Goal: Transaction & Acquisition: Book appointment/travel/reservation

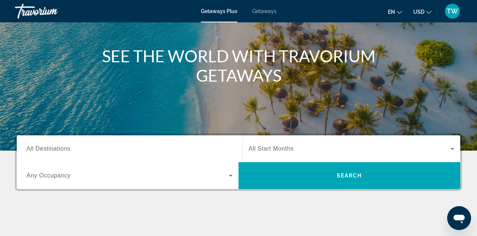
scroll to position [73, 0]
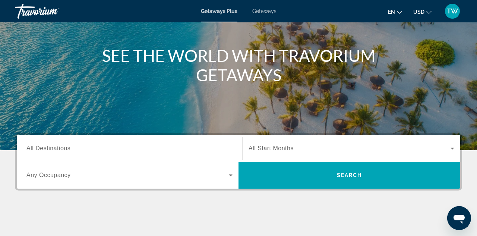
click at [266, 150] on span "All Start Months" at bounding box center [271, 148] width 45 height 6
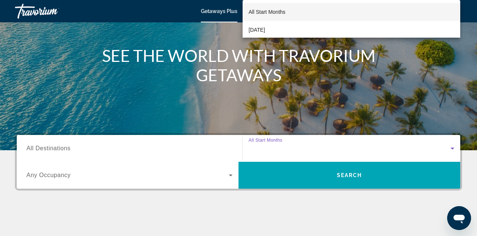
scroll to position [182, 0]
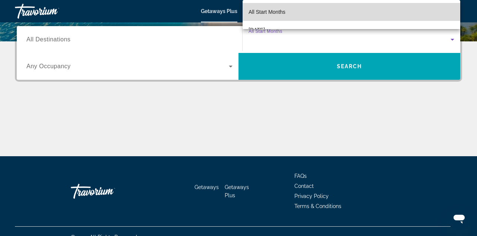
click at [278, 18] on mat-option "All Start Months" at bounding box center [352, 12] width 218 height 18
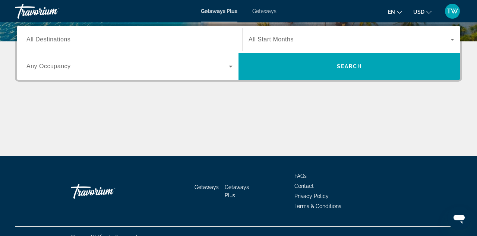
click at [64, 66] on span "Any Occupancy" at bounding box center [48, 66] width 44 height 6
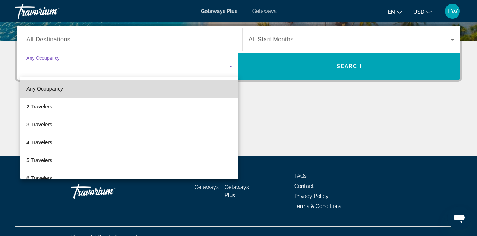
click at [57, 89] on span "Any Occupancy" at bounding box center [44, 89] width 37 height 6
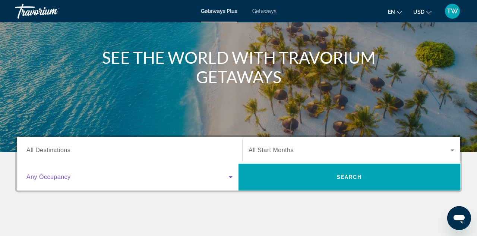
scroll to position [69, 0]
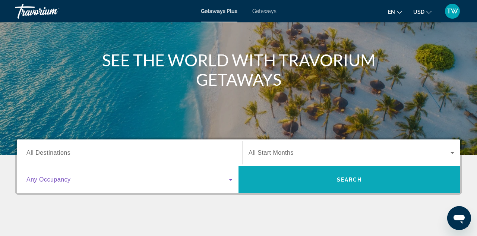
click at [343, 179] on span "Search" at bounding box center [349, 180] width 25 height 6
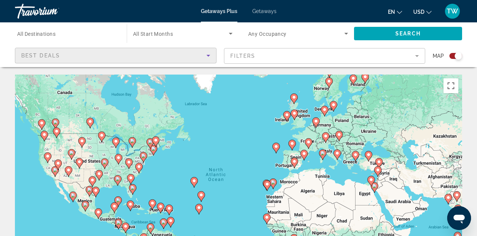
click at [209, 53] on icon "Sort by" at bounding box center [208, 55] width 9 height 9
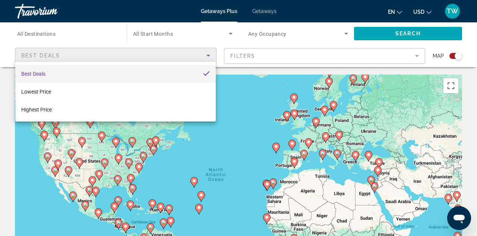
click at [248, 57] on div at bounding box center [238, 118] width 477 height 236
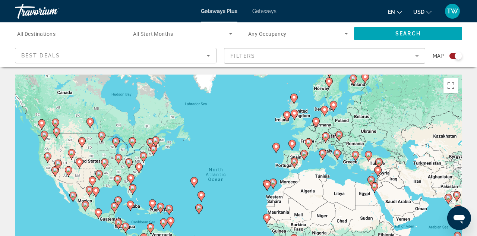
click at [248, 57] on mat-form-field "Filters" at bounding box center [325, 56] width 202 height 16
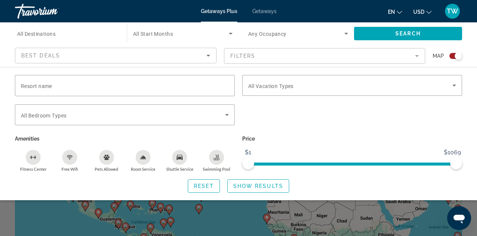
click at [263, 11] on span "Getaways" at bounding box center [264, 11] width 24 height 6
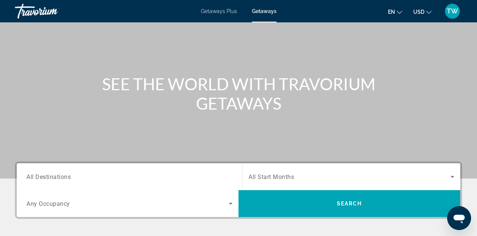
scroll to position [75, 0]
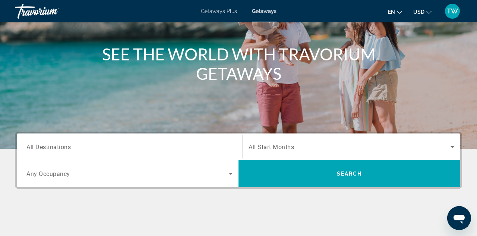
click at [112, 145] on input "Destination All Destinations" at bounding box center [129, 147] width 206 height 9
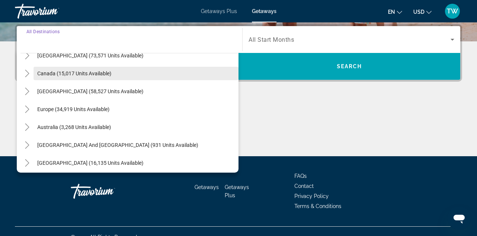
scroll to position [47, 0]
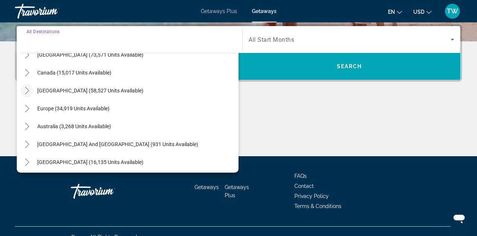
click at [28, 90] on icon "Toggle Caribbean & Atlantic Islands (58,527 units available)" at bounding box center [27, 90] width 4 height 7
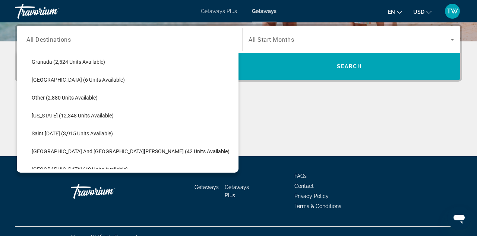
scroll to position [192, 0]
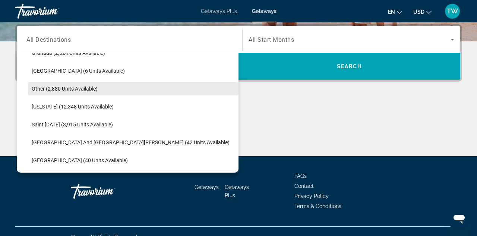
click at [37, 88] on span "Other (2,880 units available)" at bounding box center [65, 89] width 66 height 6
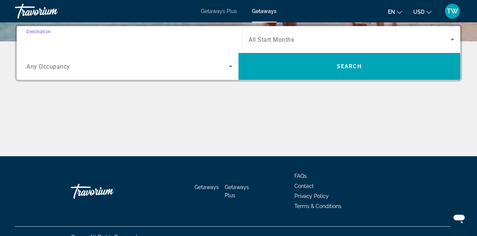
type input "**********"
click at [452, 39] on icon "Search widget" at bounding box center [452, 39] width 9 height 9
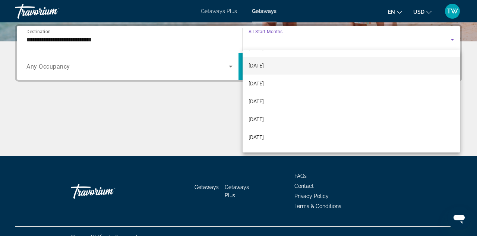
scroll to position [60, 0]
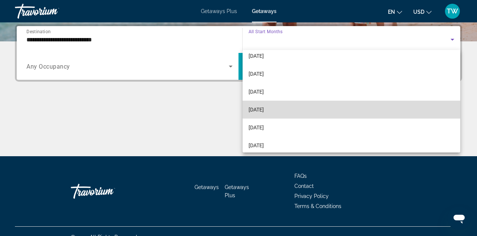
click at [264, 109] on span "February 2026" at bounding box center [256, 109] width 15 height 9
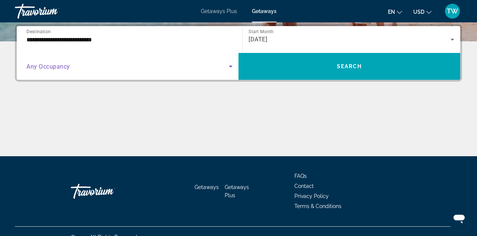
click at [231, 66] on icon "Search widget" at bounding box center [230, 66] width 9 height 9
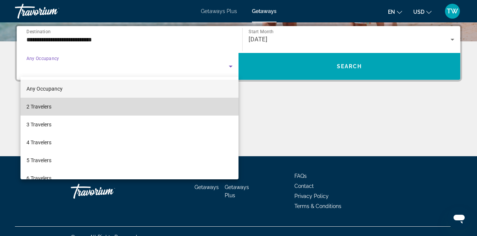
click at [42, 105] on span "2 Travelers" at bounding box center [38, 106] width 25 height 9
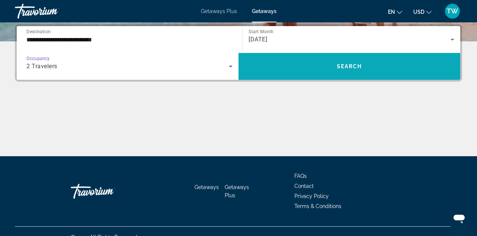
click at [306, 69] on span "Search widget" at bounding box center [350, 66] width 222 height 18
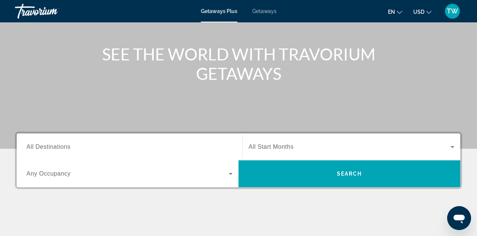
scroll to position [74, 0]
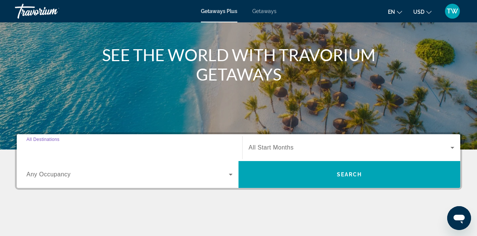
click at [71, 146] on input "Destination All Destinations" at bounding box center [129, 147] width 206 height 9
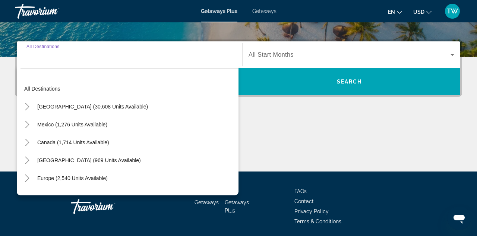
scroll to position [182, 0]
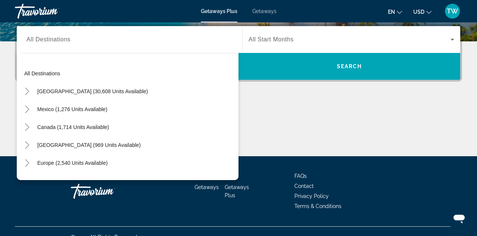
click at [56, 44] on div "Search widget" at bounding box center [129, 39] width 206 height 21
click at [28, 143] on icon "Toggle Caribbean & Atlantic Islands (969 units available)" at bounding box center [26, 144] width 7 height 7
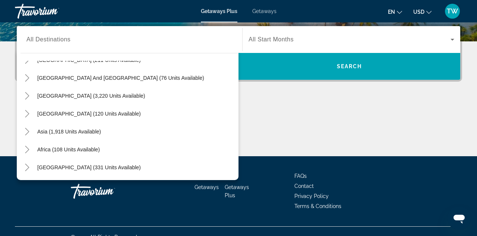
scroll to position [264, 0]
click at [26, 96] on icon "Toggle South America (3,220 units available)" at bounding box center [26, 95] width 7 height 7
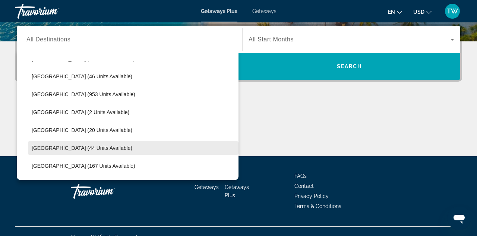
scroll to position [321, 0]
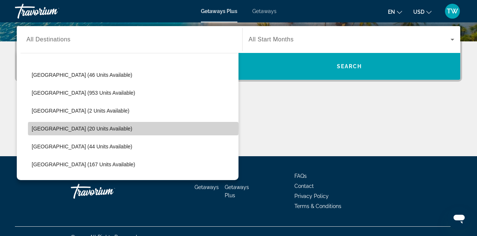
click at [71, 127] on span "Colombia (20 units available)" at bounding box center [82, 129] width 101 height 6
type input "**********"
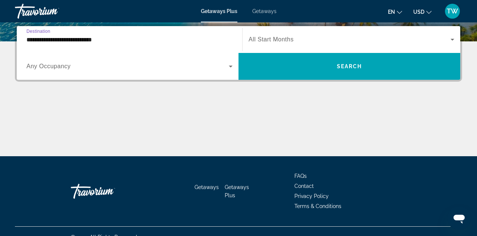
click at [303, 42] on span "Search widget" at bounding box center [350, 39] width 202 height 9
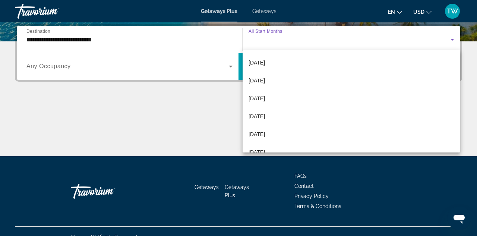
scroll to position [51, 0]
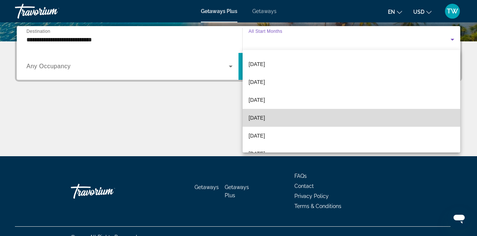
click at [265, 118] on span "[DATE]" at bounding box center [257, 117] width 16 height 9
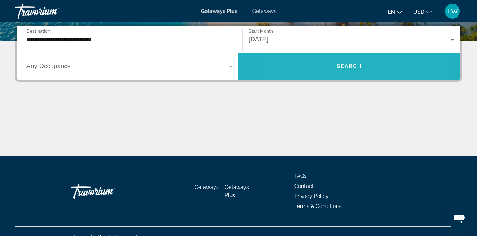
click at [313, 72] on span "Search widget" at bounding box center [350, 66] width 222 height 18
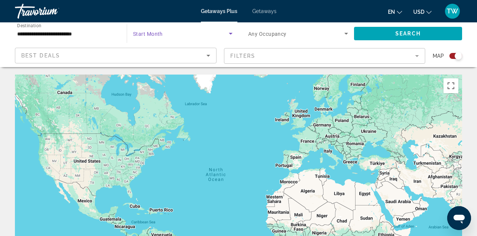
click at [231, 33] on icon "Search widget" at bounding box center [231, 34] width 4 height 2
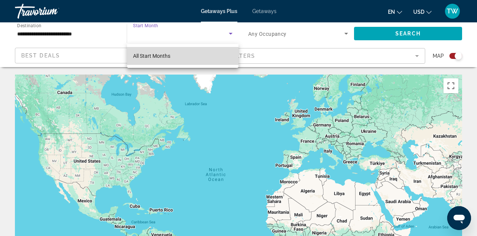
click at [217, 53] on mat-option "All Start Months" at bounding box center [182, 56] width 111 height 18
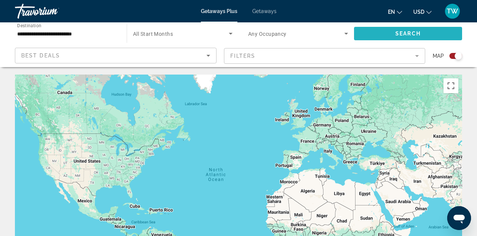
click at [364, 34] on span "Search widget" at bounding box center [408, 34] width 108 height 18
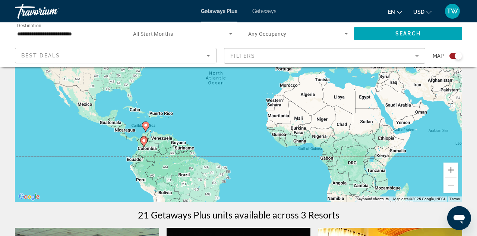
scroll to position [97, 0]
click at [144, 142] on image "Main content" at bounding box center [144, 140] width 4 height 4
type input "**********"
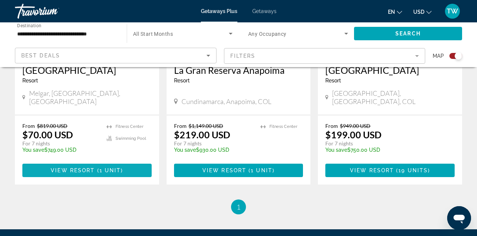
scroll to position [387, 0]
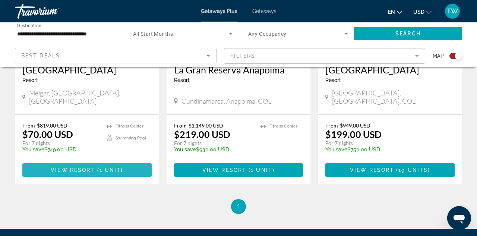
click at [94, 167] on span "View Resort" at bounding box center [73, 170] width 44 height 6
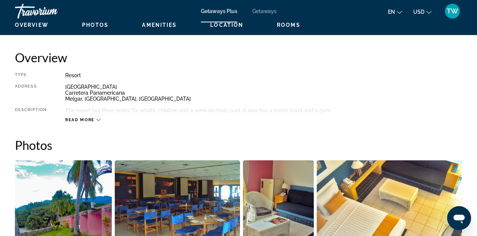
scroll to position [364, 0]
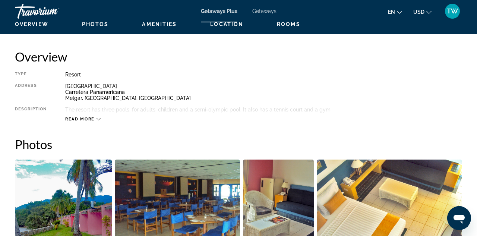
click at [98, 117] on icon "Main content" at bounding box center [99, 119] width 4 height 4
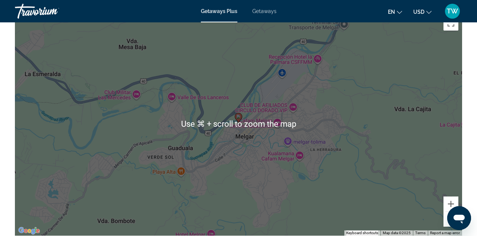
scroll to position [1075, 0]
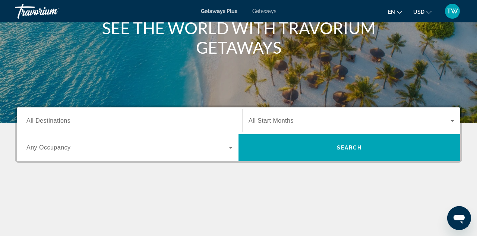
scroll to position [101, 0]
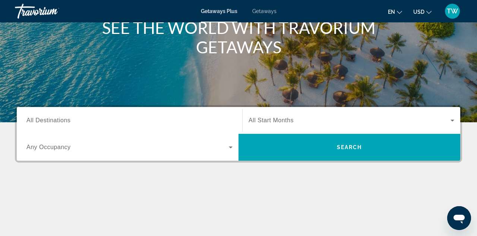
click at [51, 117] on span "All Destinations" at bounding box center [48, 120] width 44 height 6
click at [51, 116] on input "Destination All Destinations" at bounding box center [129, 120] width 206 height 9
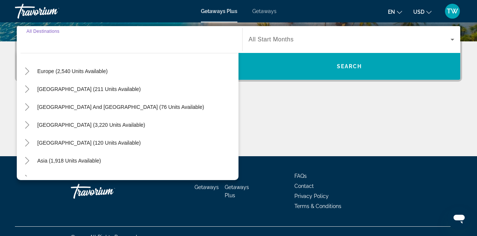
scroll to position [94, 0]
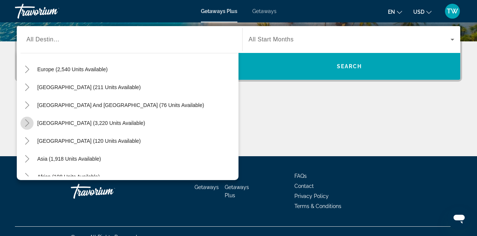
click at [29, 122] on icon "Toggle South America (3,220 units available)" at bounding box center [26, 122] width 7 height 7
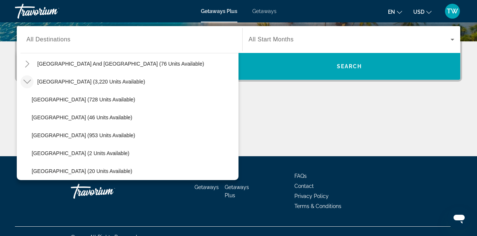
scroll to position [136, 0]
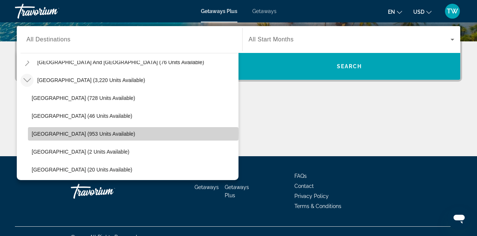
click at [82, 133] on span "Brazil (953 units available)" at bounding box center [84, 134] width 104 height 6
type input "**********"
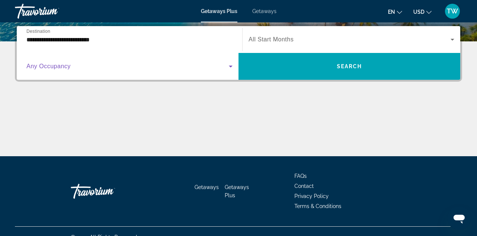
click at [230, 66] on icon "Search widget" at bounding box center [231, 67] width 4 height 2
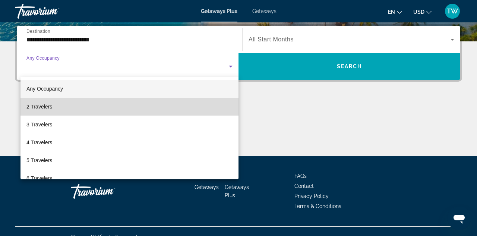
click at [54, 108] on mat-option "2 Travelers" at bounding box center [129, 107] width 218 height 18
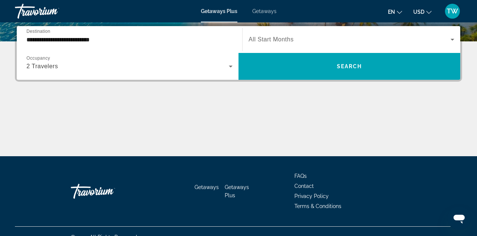
click at [275, 38] on span "All Start Months" at bounding box center [271, 39] width 45 height 6
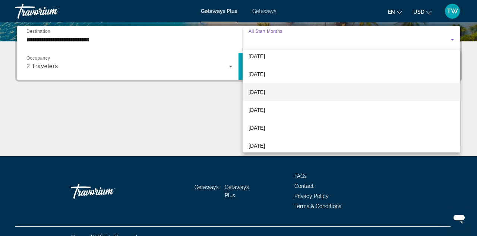
scroll to position [78, 0]
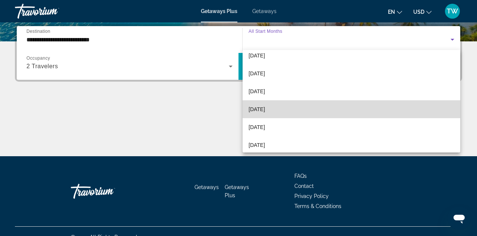
click at [265, 108] on span "[DATE]" at bounding box center [257, 109] width 16 height 9
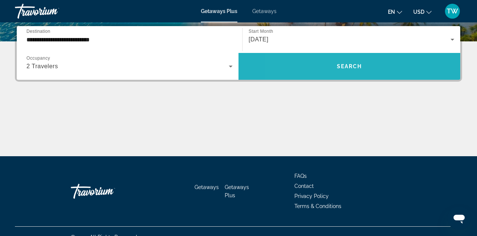
click at [316, 69] on span "Search widget" at bounding box center [350, 66] width 222 height 18
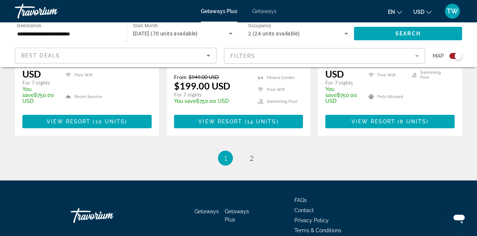
scroll to position [1282, 0]
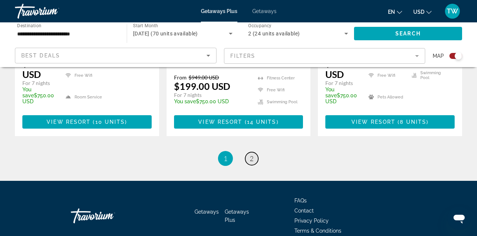
click at [251, 154] on span "2" at bounding box center [252, 158] width 4 height 8
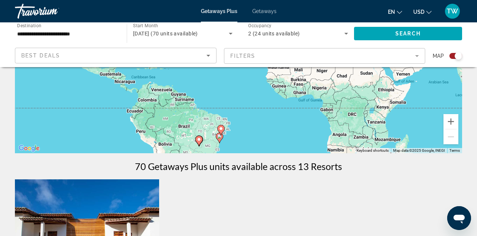
scroll to position [154, 0]
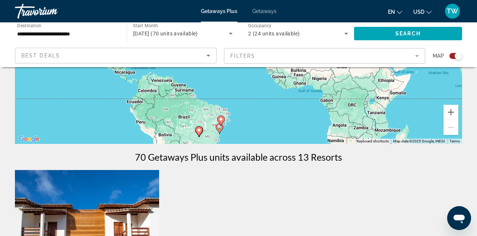
click at [221, 119] on image "Main content" at bounding box center [221, 119] width 4 height 4
type input "**********"
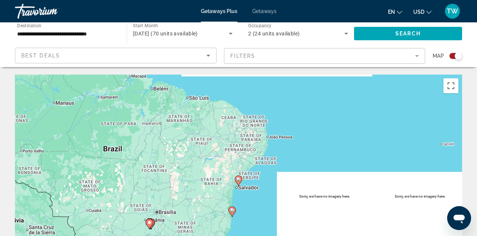
scroll to position [0, 0]
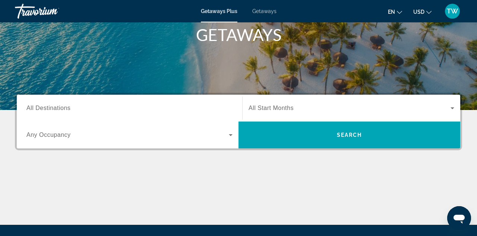
scroll to position [115, 0]
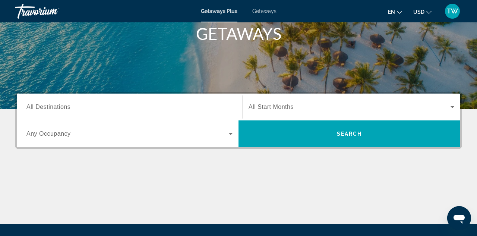
click at [79, 97] on div "Search widget" at bounding box center [129, 107] width 206 height 21
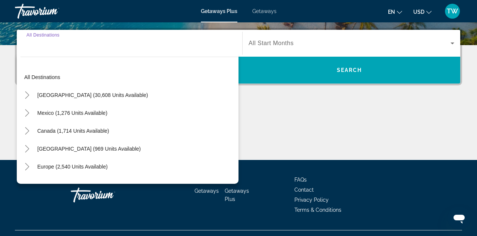
scroll to position [182, 0]
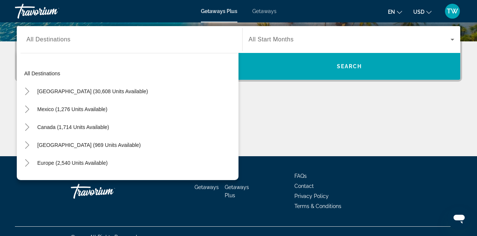
click at [86, 31] on div "Search widget" at bounding box center [129, 39] width 206 height 21
click at [37, 41] on input "Destination All Destinations" at bounding box center [129, 39] width 206 height 9
click at [27, 90] on icon "Toggle United States (30,608 units available)" at bounding box center [26, 91] width 7 height 7
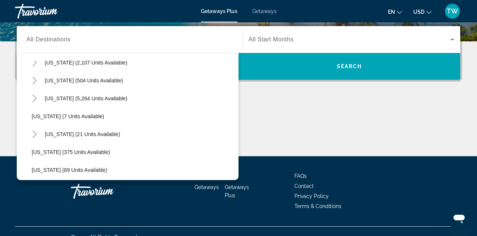
scroll to position [83, 0]
click at [35, 132] on icon "Toggle Hawaii (21 units available)" at bounding box center [34, 133] width 7 height 7
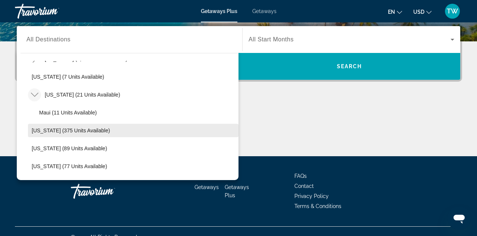
scroll to position [121, 0]
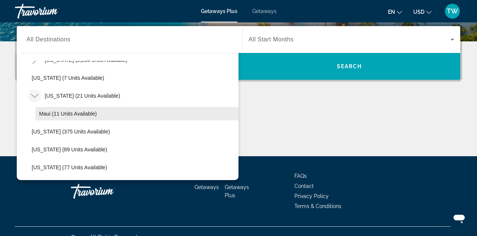
click at [87, 115] on span "Maui (11 units available)" at bounding box center [68, 114] width 58 height 6
type input "**********"
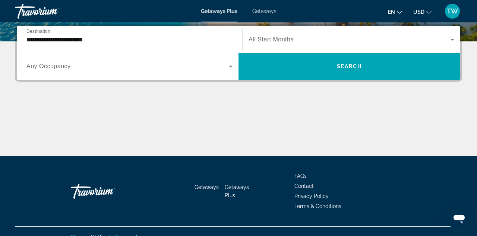
click at [259, 39] on span "All Start Months" at bounding box center [271, 39] width 45 height 6
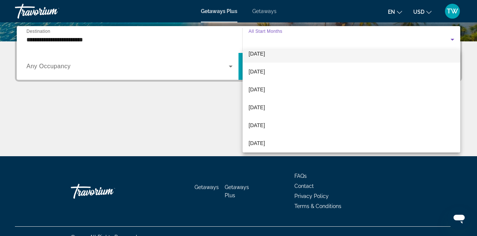
scroll to position [63, 0]
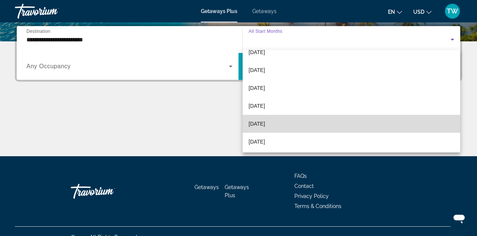
click at [265, 123] on span "March 2026" at bounding box center [257, 123] width 16 height 9
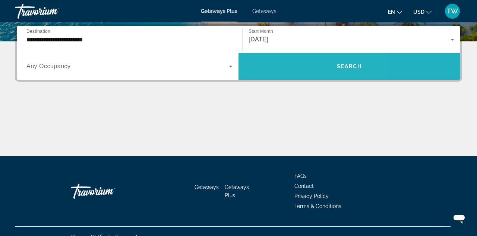
click at [282, 67] on span "Search widget" at bounding box center [350, 66] width 222 height 18
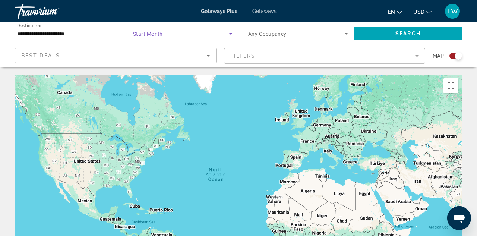
click at [231, 33] on icon "Search widget" at bounding box center [230, 33] width 9 height 9
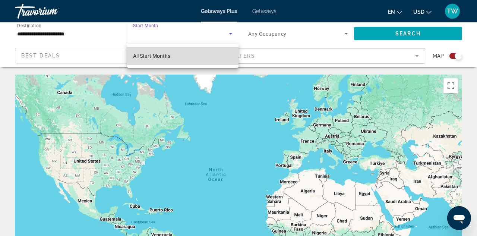
click at [209, 57] on mat-option "All Start Months" at bounding box center [182, 56] width 111 height 18
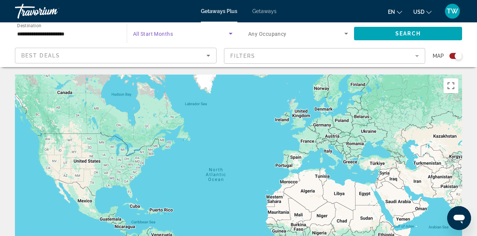
click at [205, 37] on span "Search widget" at bounding box center [181, 33] width 96 height 9
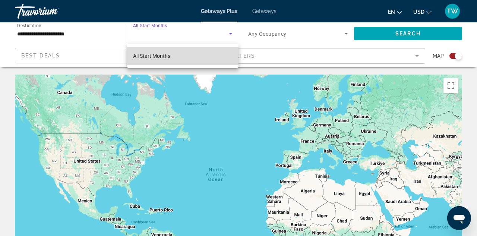
click at [204, 57] on mat-option "All Start Months" at bounding box center [182, 56] width 111 height 18
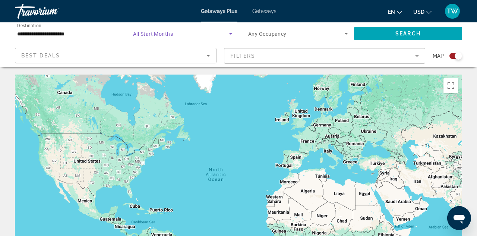
click at [204, 57] on icon "Sort by" at bounding box center [208, 55] width 9 height 9
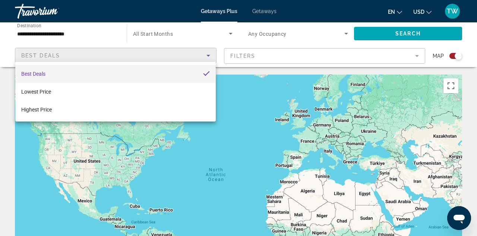
click at [230, 32] on div at bounding box center [238, 118] width 477 height 236
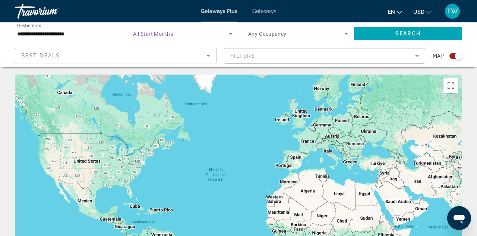
click at [230, 32] on icon "Search widget" at bounding box center [230, 33] width 9 height 9
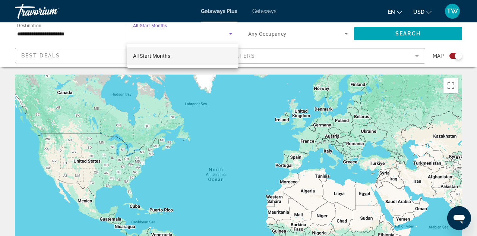
click at [230, 32] on div at bounding box center [238, 118] width 477 height 236
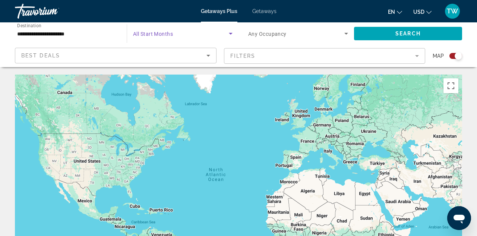
click at [230, 32] on icon "Search widget" at bounding box center [230, 33] width 9 height 9
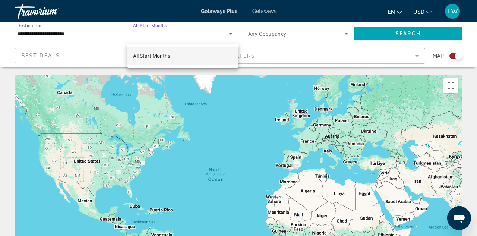
click at [230, 32] on div at bounding box center [238, 118] width 477 height 236
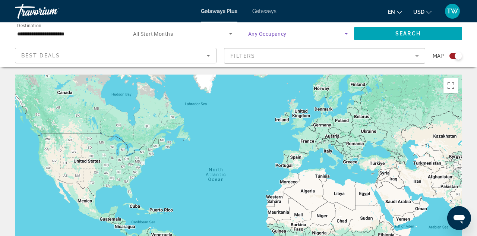
click at [346, 31] on icon "Search widget" at bounding box center [346, 33] width 9 height 9
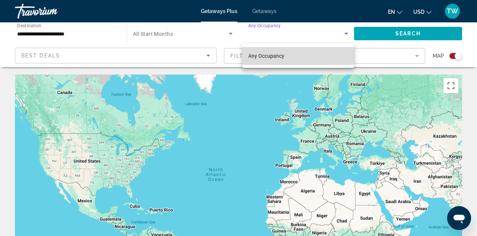
click at [319, 55] on mat-option "Any Occupancy" at bounding box center [298, 56] width 112 height 18
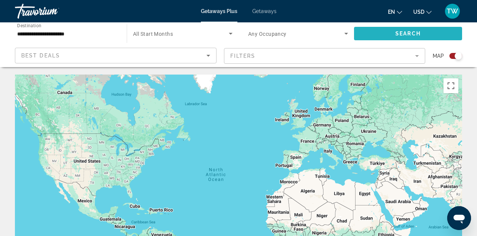
click at [391, 32] on span "Search widget" at bounding box center [408, 34] width 108 height 18
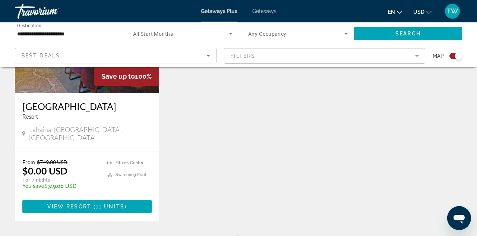
scroll to position [351, 0]
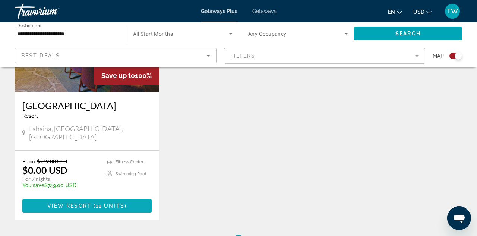
click at [118, 197] on span "Main content" at bounding box center [86, 206] width 129 height 18
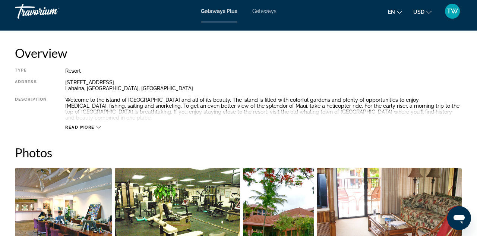
scroll to position [369, 0]
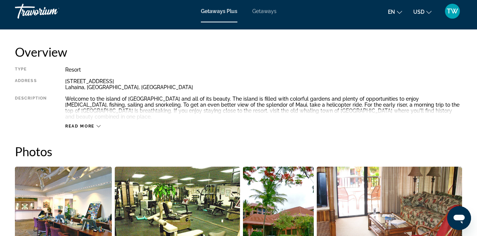
click at [88, 124] on span "Read more" at bounding box center [79, 126] width 29 height 5
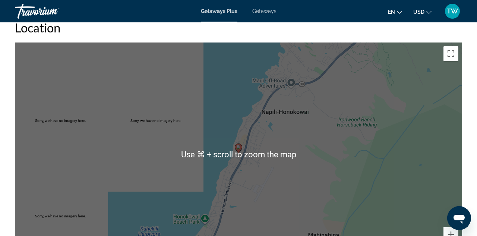
scroll to position [1135, 0]
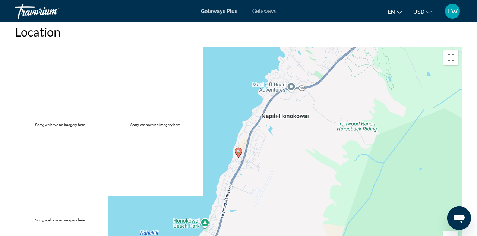
click at [315, 132] on div "To activate drag with keyboard, press Alt + Enter. Once in keyboard drag state,…" at bounding box center [238, 159] width 447 height 224
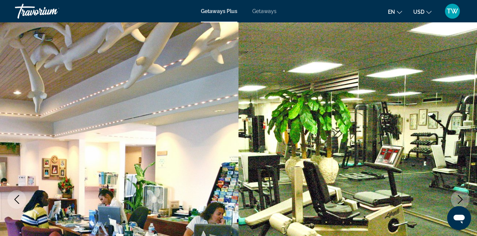
scroll to position [0, 0]
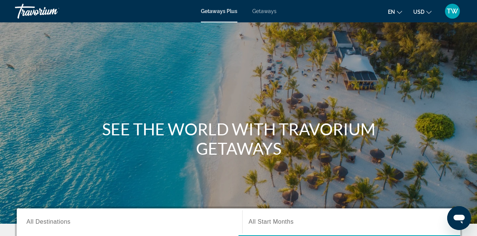
click at [270, 12] on span "Getaways" at bounding box center [264, 11] width 24 height 6
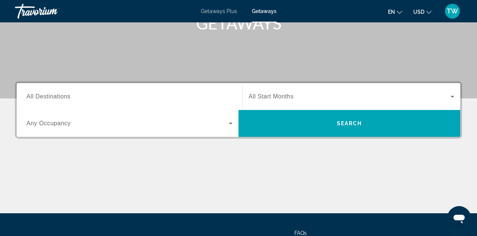
scroll to position [125, 0]
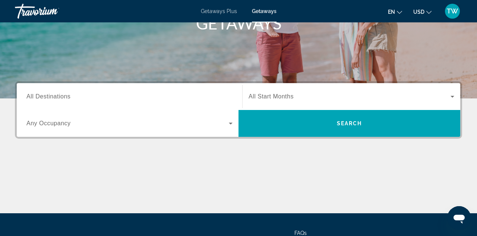
click at [64, 90] on div "Search widget" at bounding box center [129, 96] width 206 height 21
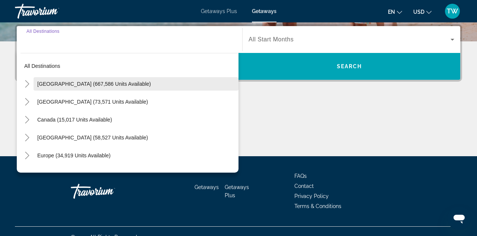
scroll to position [29, 0]
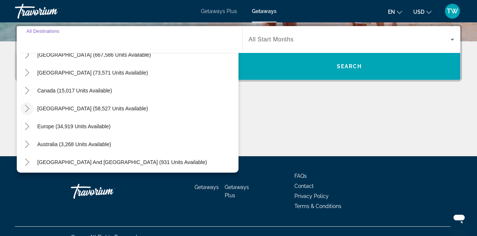
click at [27, 108] on icon "Toggle Caribbean & Atlantic Islands (58,527 units available)" at bounding box center [26, 108] width 7 height 7
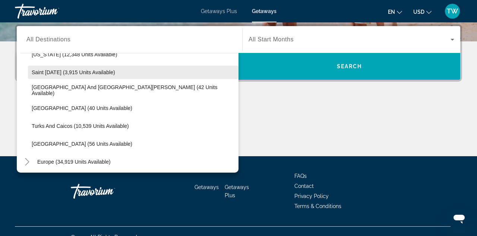
scroll to position [245, 0]
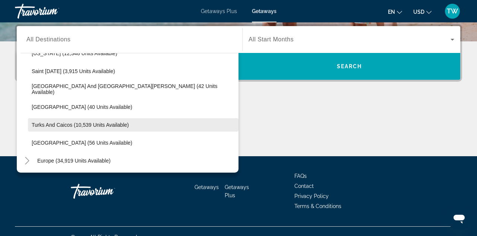
click at [51, 125] on span "Turks and Caicos (10,539 units available)" at bounding box center [80, 125] width 97 height 6
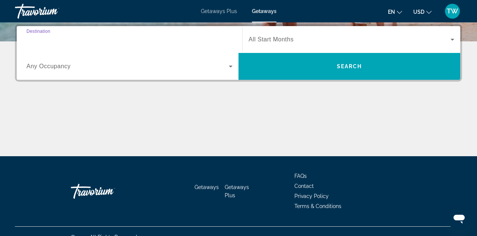
type input "**********"
click at [230, 66] on icon "Search widget" at bounding box center [230, 66] width 9 height 9
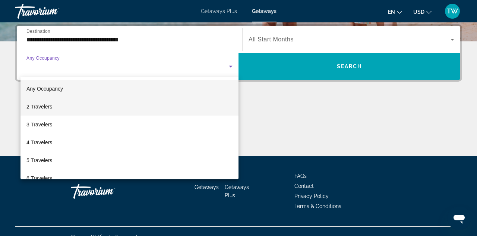
click at [76, 109] on mat-option "2 Travelers" at bounding box center [129, 107] width 218 height 18
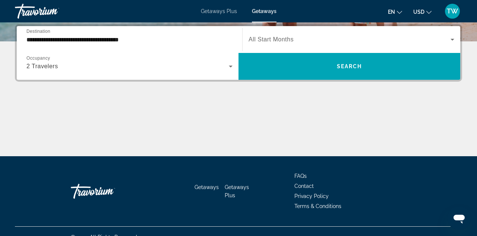
click at [291, 38] on span "All Start Months" at bounding box center [271, 39] width 45 height 6
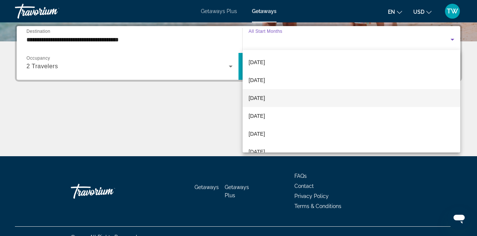
scroll to position [73, 0]
click at [265, 95] on span "February 2026" at bounding box center [257, 96] width 16 height 9
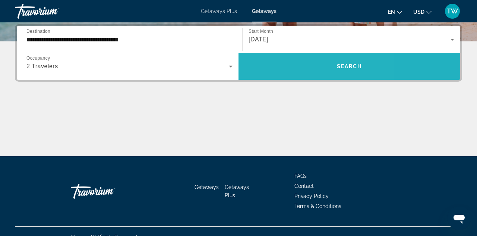
click at [285, 68] on span "Search widget" at bounding box center [350, 66] width 222 height 18
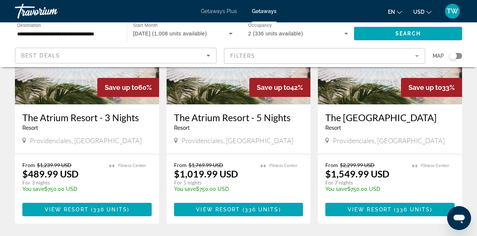
scroll to position [109, 0]
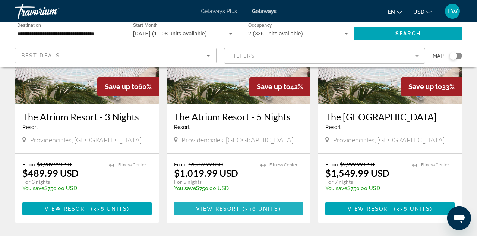
click at [252, 206] on span "336 units" at bounding box center [262, 209] width 34 height 6
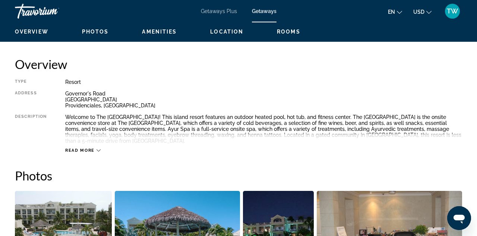
scroll to position [357, 0]
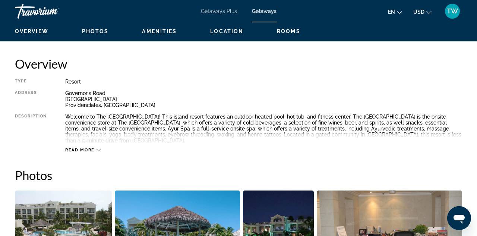
click at [97, 149] on icon "Main content" at bounding box center [99, 150] width 4 height 2
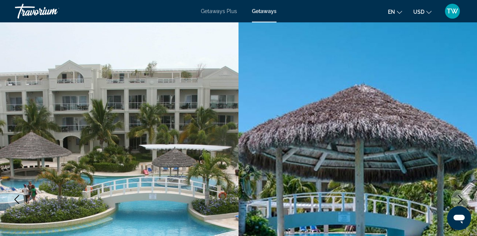
scroll to position [0, 0]
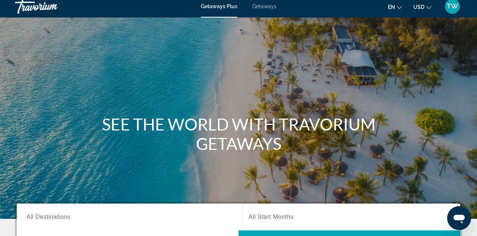
scroll to position [5, 0]
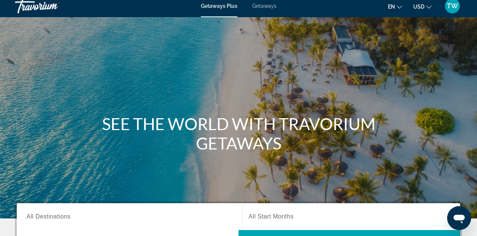
click at [259, 6] on span "Getaways" at bounding box center [264, 6] width 24 height 6
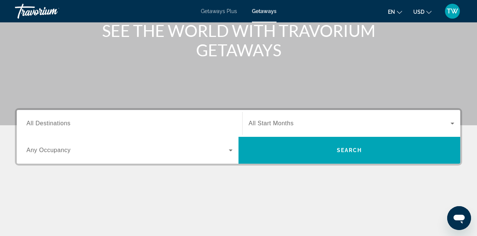
scroll to position [99, 0]
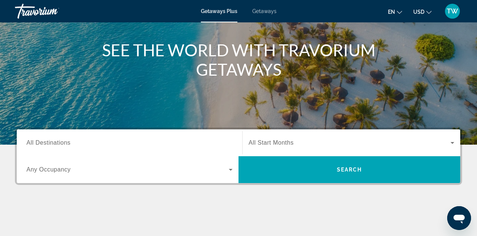
scroll to position [83, 0]
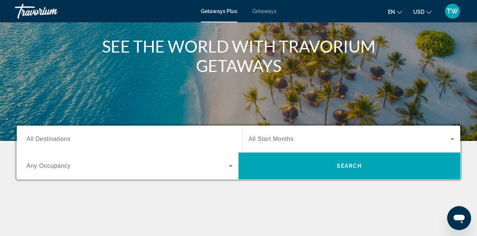
click at [68, 137] on span "All Destinations" at bounding box center [48, 139] width 44 height 6
click at [68, 137] on input "Destination All Destinations" at bounding box center [129, 139] width 206 height 9
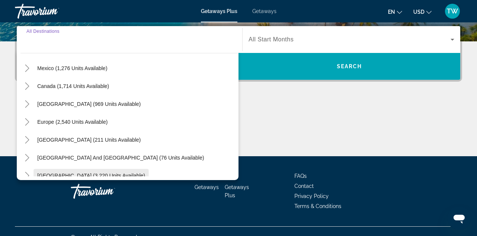
scroll to position [39, 0]
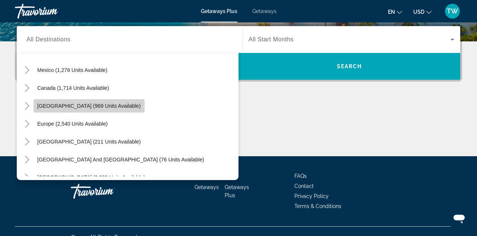
click at [54, 106] on span "[GEOGRAPHIC_DATA] (969 units available)" at bounding box center [89, 106] width 104 height 6
type input "**********"
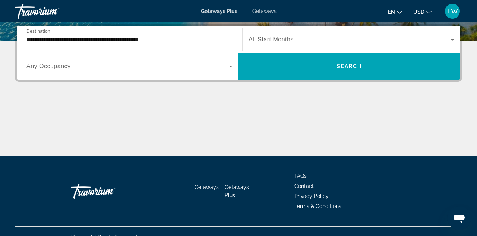
click at [257, 11] on span "Getaways" at bounding box center [264, 11] width 24 height 6
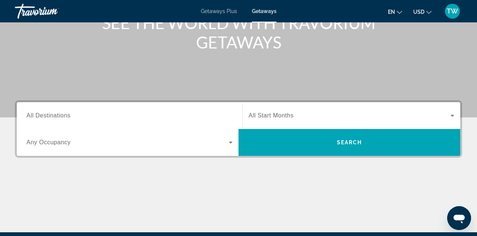
scroll to position [106, 0]
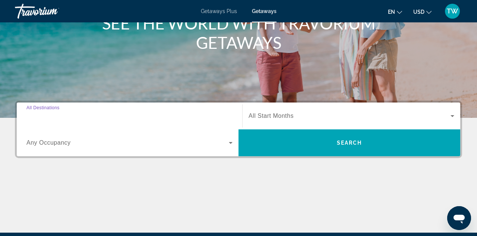
click at [113, 115] on input "Destination All Destinations" at bounding box center [129, 116] width 206 height 9
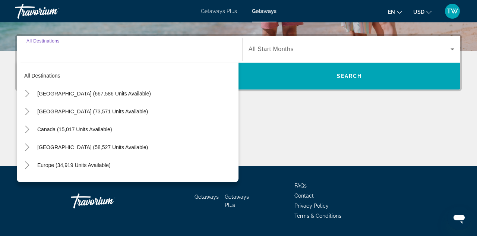
scroll to position [182, 0]
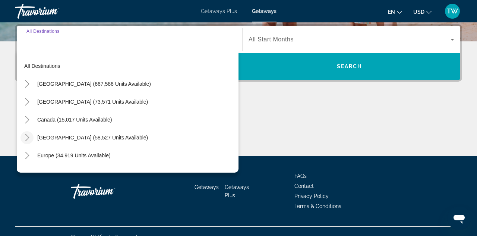
click at [27, 137] on icon "Toggle Caribbean & Atlantic Islands (58,527 units available)" at bounding box center [26, 137] width 7 height 7
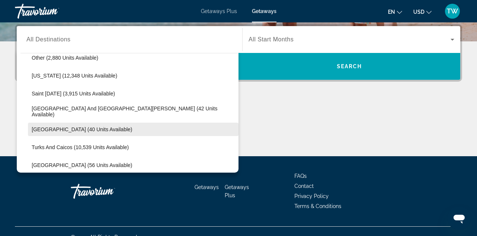
scroll to position [223, 0]
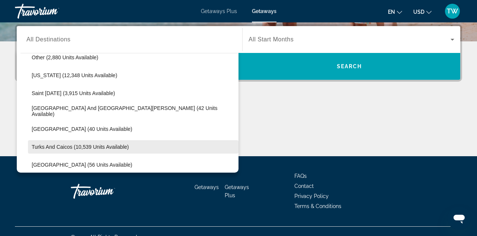
click at [34, 146] on span "Turks and Caicos (10,539 units available)" at bounding box center [80, 147] width 97 height 6
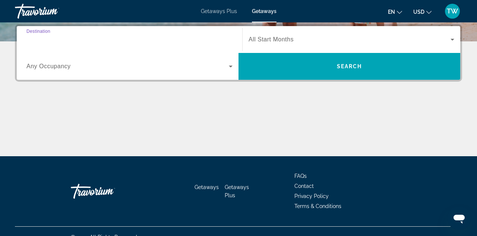
type input "**********"
click at [231, 65] on icon "Search widget" at bounding box center [230, 66] width 9 height 9
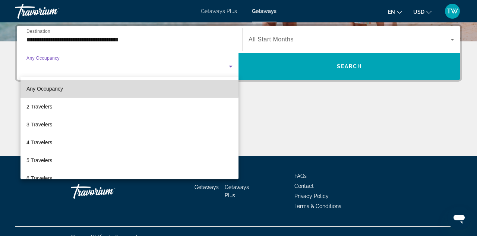
click at [101, 86] on mat-option "Any Occupancy" at bounding box center [129, 89] width 218 height 18
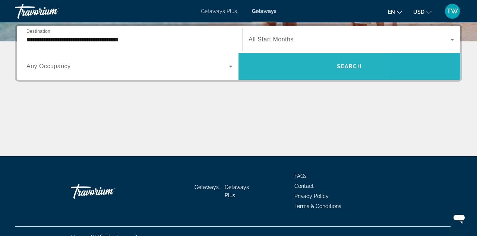
click at [283, 64] on span "Search widget" at bounding box center [350, 66] width 222 height 18
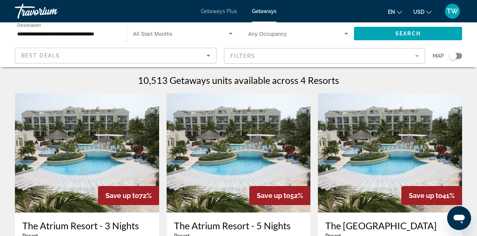
click at [237, 59] on mat-form-field "Filters" at bounding box center [325, 56] width 202 height 16
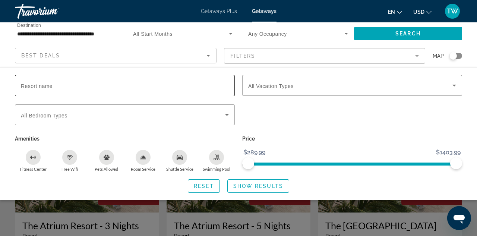
click at [59, 83] on input "Resort name" at bounding box center [125, 85] width 208 height 9
type input "**********"
drag, startPoint x: 107, startPoint y: 100, endPoint x: 288, endPoint y: 124, distance: 182.7
click at [288, 124] on div "Search widget" at bounding box center [352, 118] width 227 height 29
click at [251, 189] on span "Show Results" at bounding box center [258, 186] width 50 height 6
